Goal: Task Accomplishment & Management: Complete application form

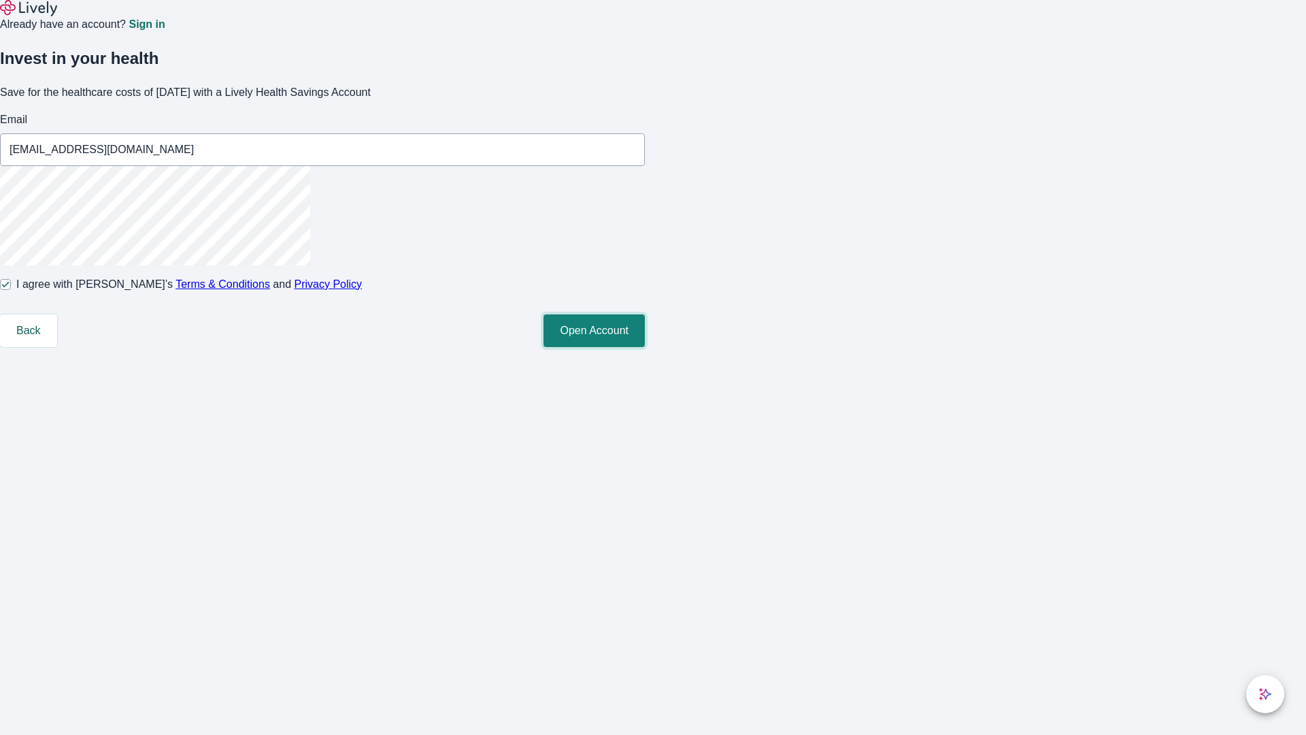
click at [645, 347] on button "Open Account" at bounding box center [594, 330] width 101 height 33
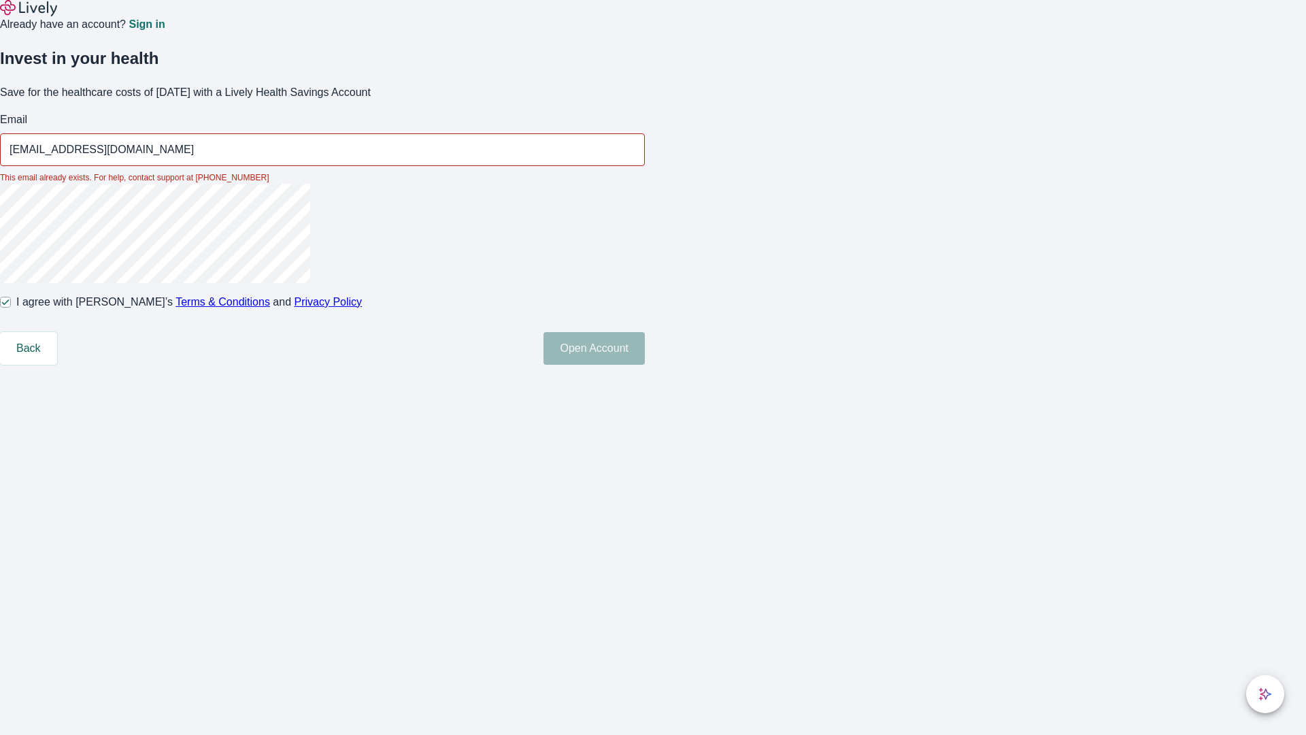
type input "[EMAIL_ADDRESS][DOMAIN_NAME]"
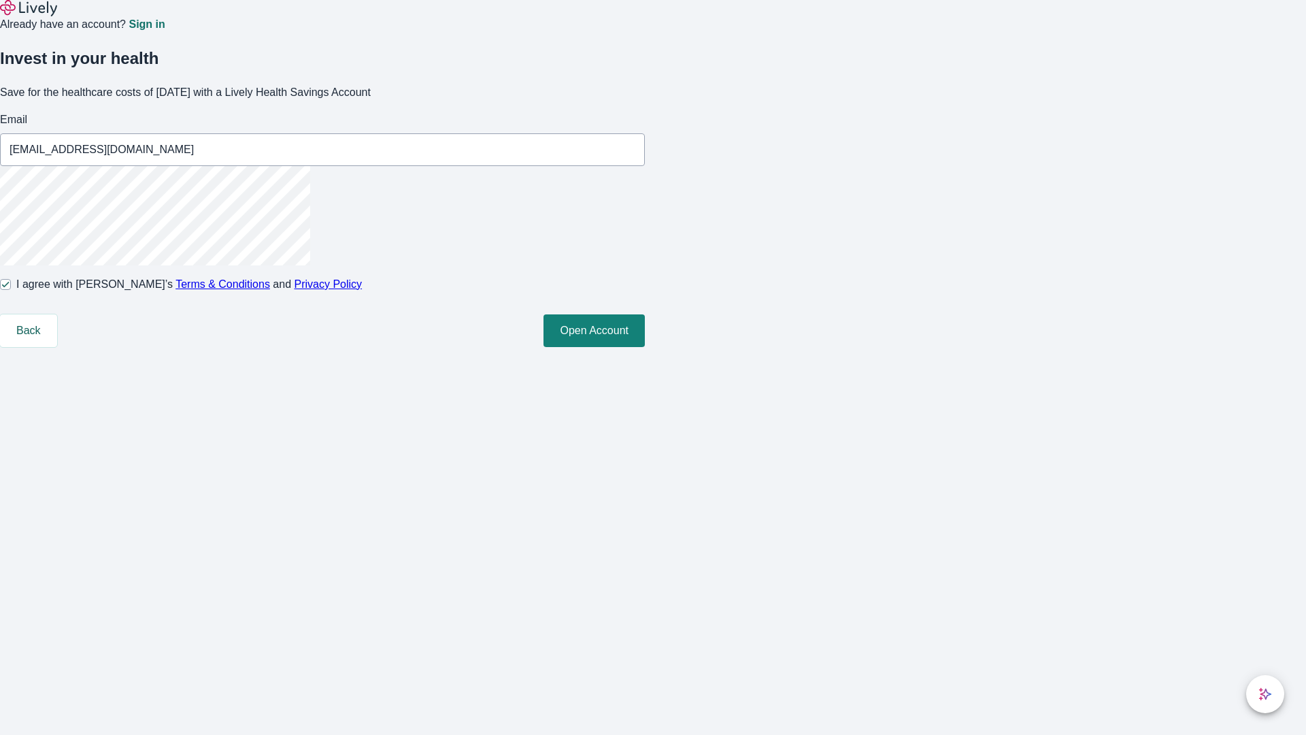
click at [11, 290] on input "I agree with Lively’s Terms & Conditions and Privacy Policy" at bounding box center [5, 284] width 11 height 11
checkbox input "false"
type input "[EMAIL_ADDRESS][DOMAIN_NAME]"
click at [11, 290] on input "I agree with Lively’s Terms & Conditions and Privacy Policy" at bounding box center [5, 284] width 11 height 11
checkbox input "true"
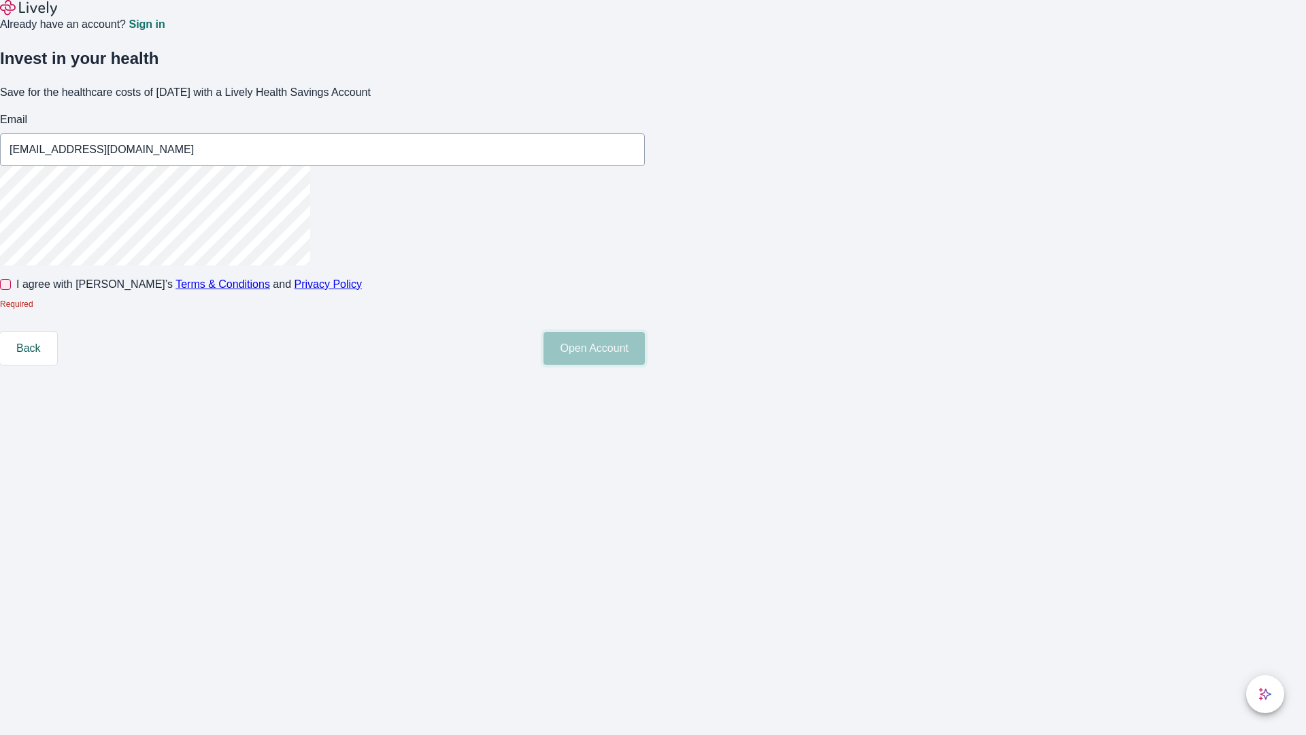
click at [645, 365] on button "Open Account" at bounding box center [594, 348] width 101 height 33
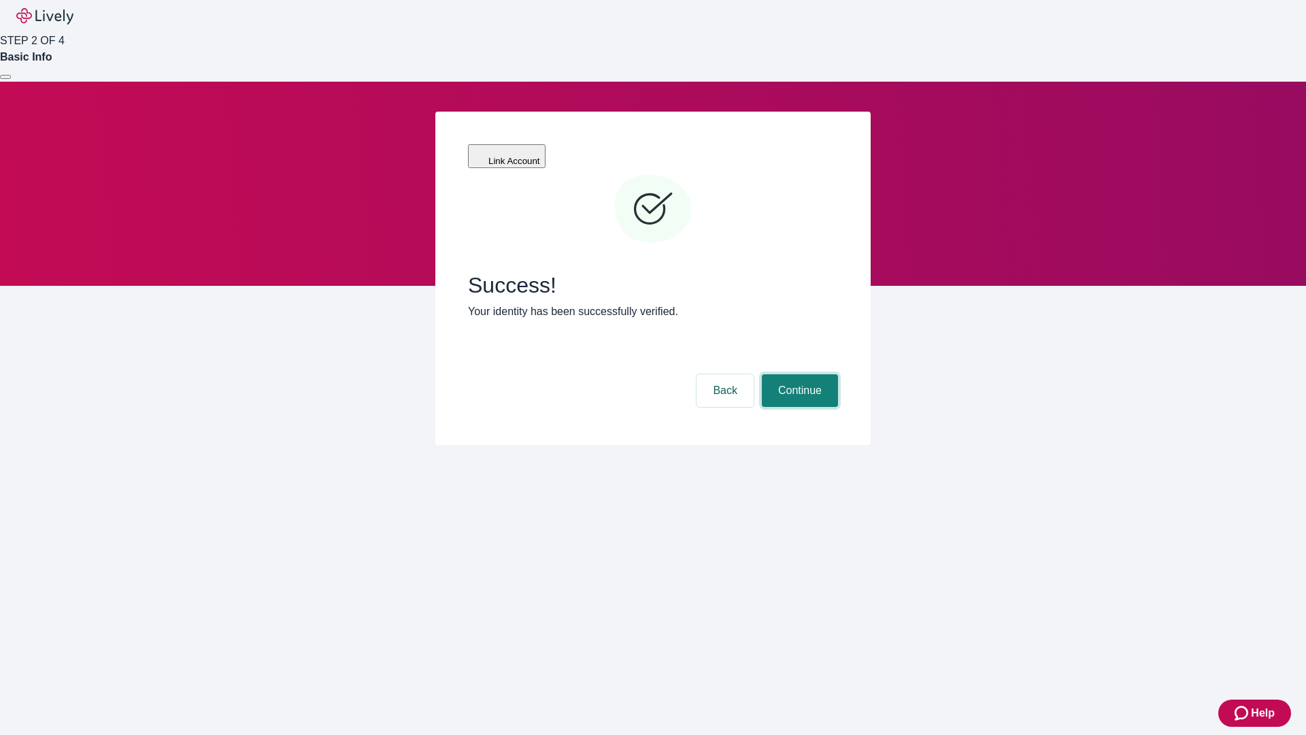
click at [798, 374] on button "Continue" at bounding box center [800, 390] width 76 height 33
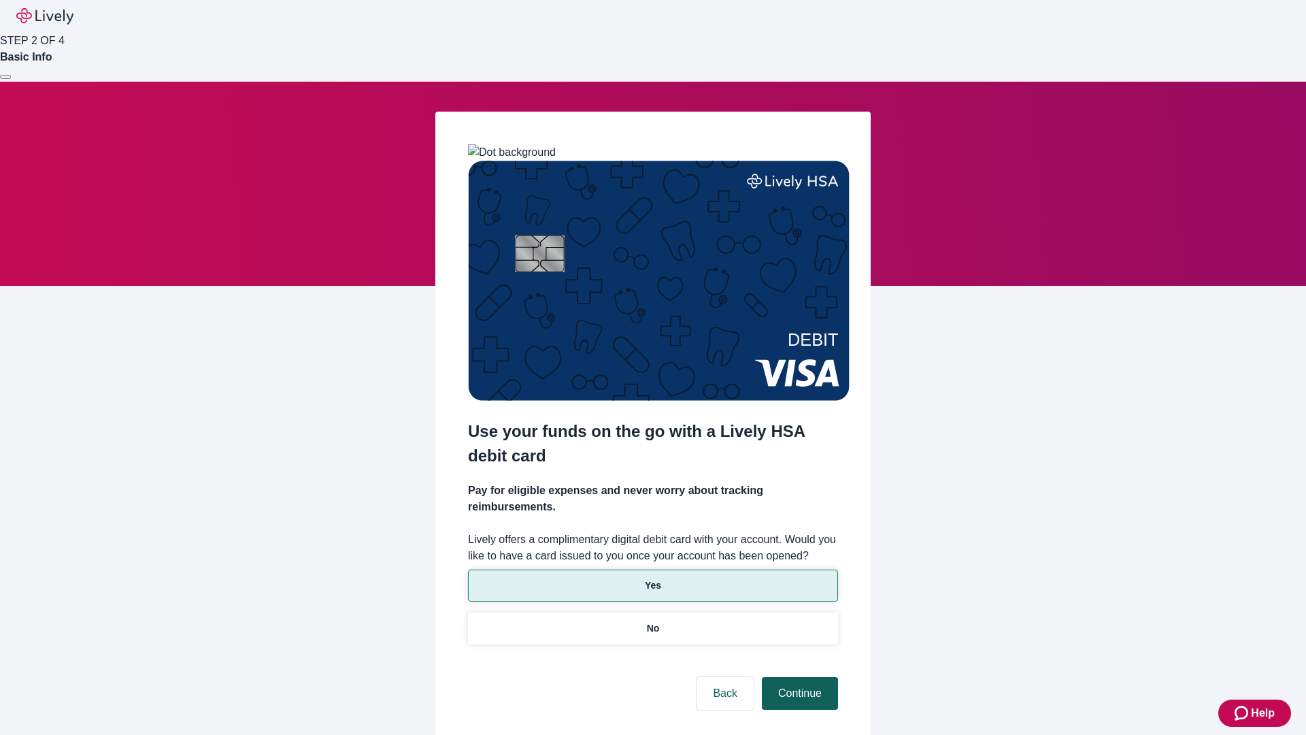
click at [652, 621] on p "No" at bounding box center [653, 628] width 13 height 14
click at [798, 677] on button "Continue" at bounding box center [800, 693] width 76 height 33
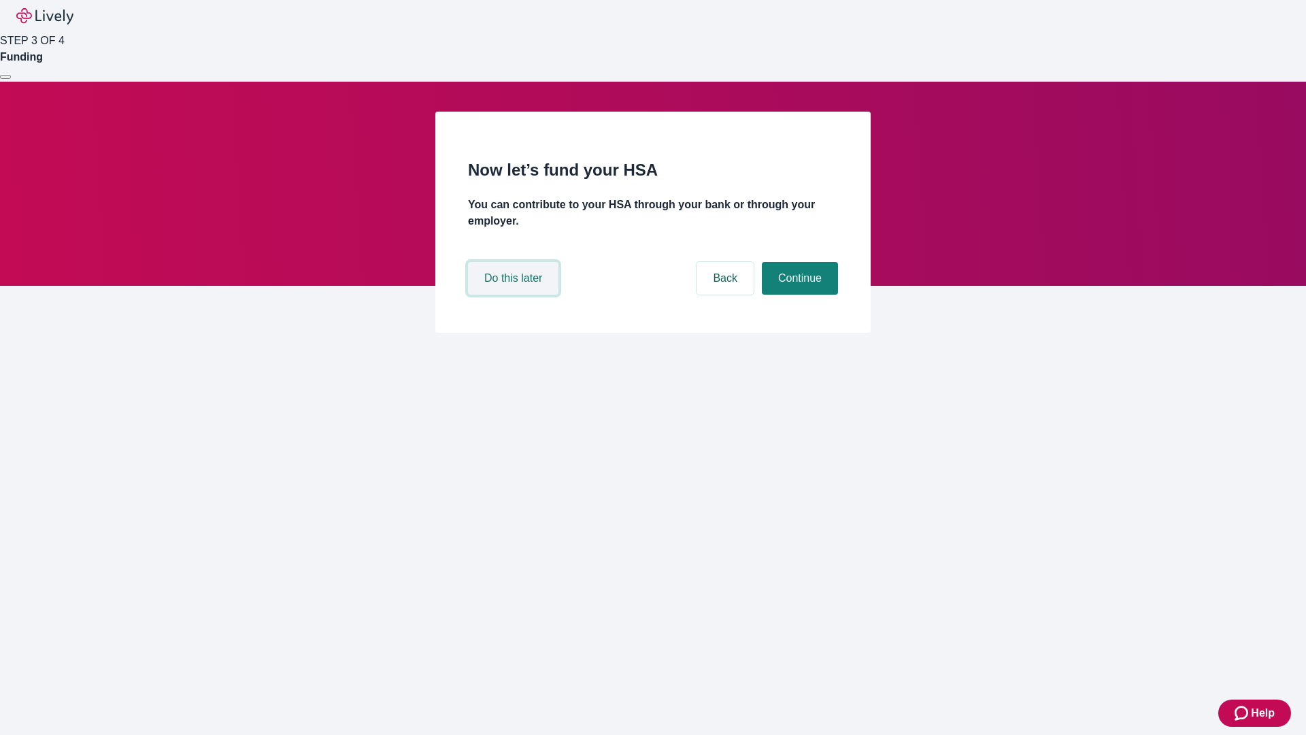
click at [515, 295] on button "Do this later" at bounding box center [513, 278] width 90 height 33
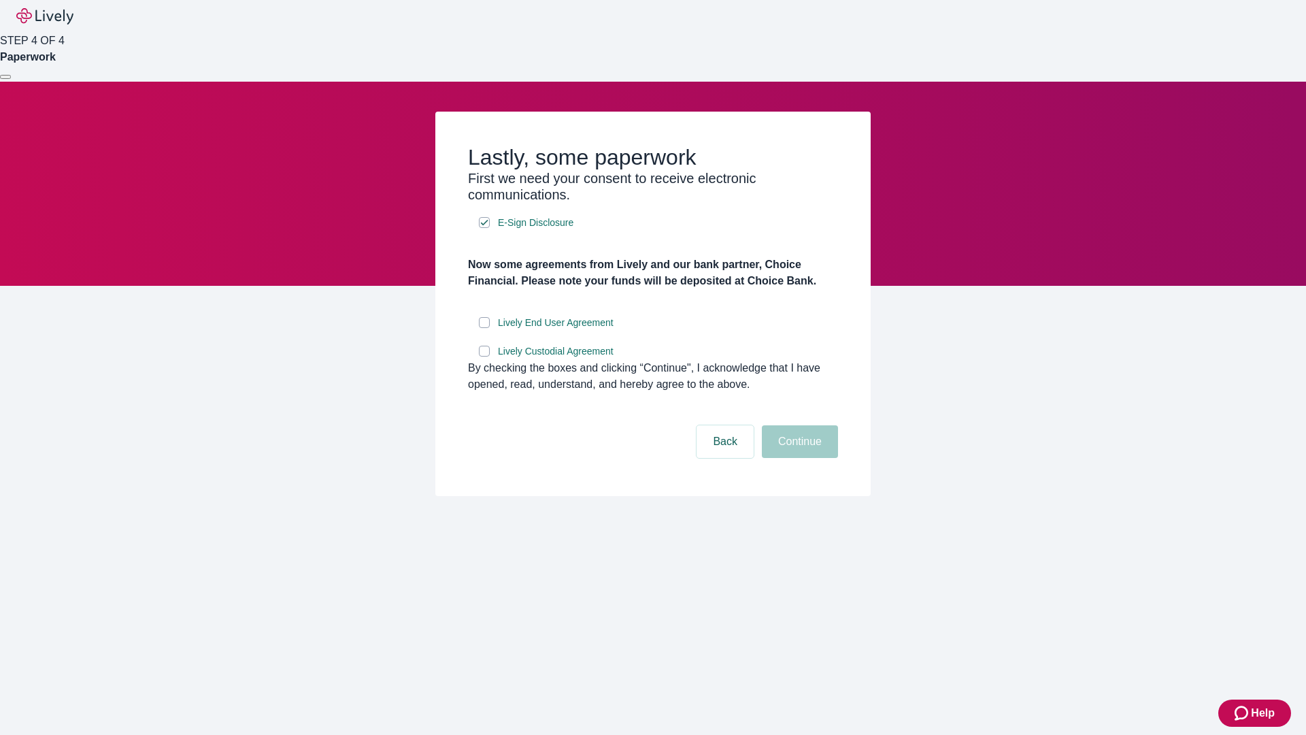
click at [484, 328] on input "Lively End User Agreement" at bounding box center [484, 322] width 11 height 11
checkbox input "true"
click at [484, 356] on input "Lively Custodial Agreement" at bounding box center [484, 351] width 11 height 11
checkbox input "true"
click at [798, 458] on button "Continue" at bounding box center [800, 441] width 76 height 33
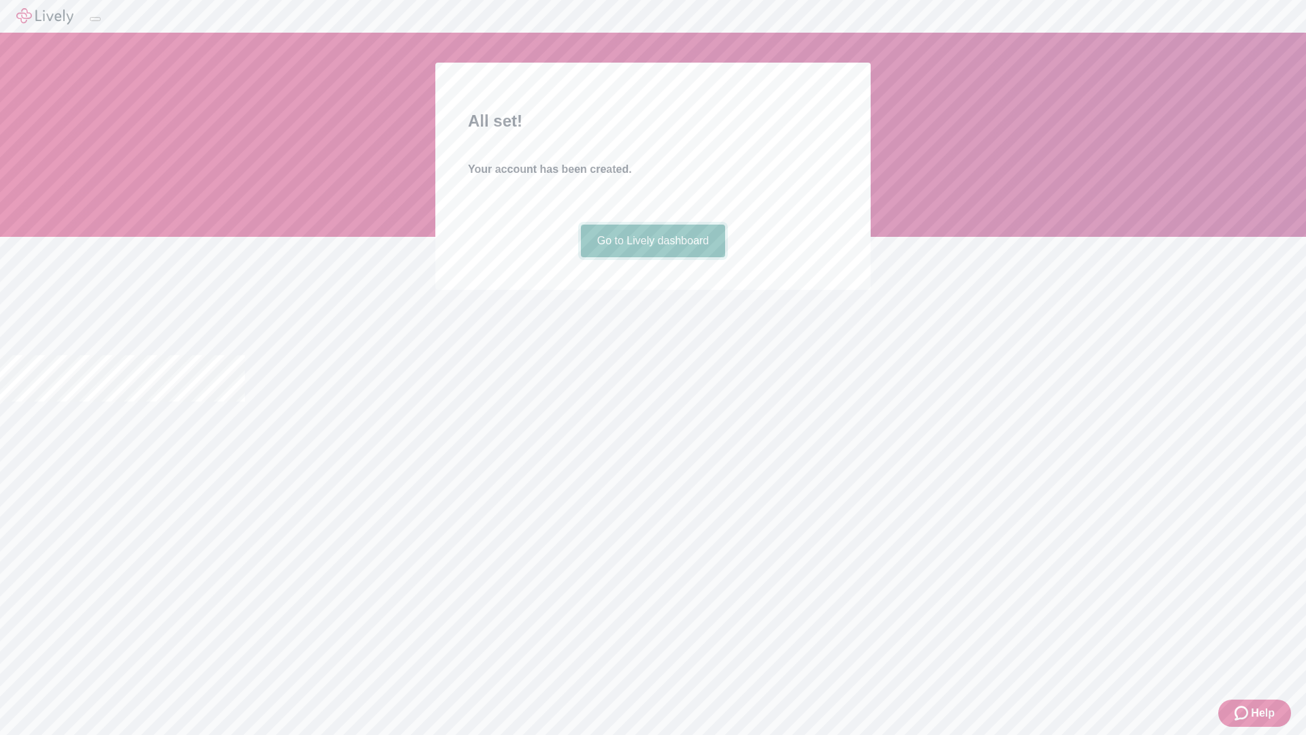
click at [652, 257] on link "Go to Lively dashboard" at bounding box center [653, 240] width 145 height 33
